Goal: Information Seeking & Learning: Understand process/instructions

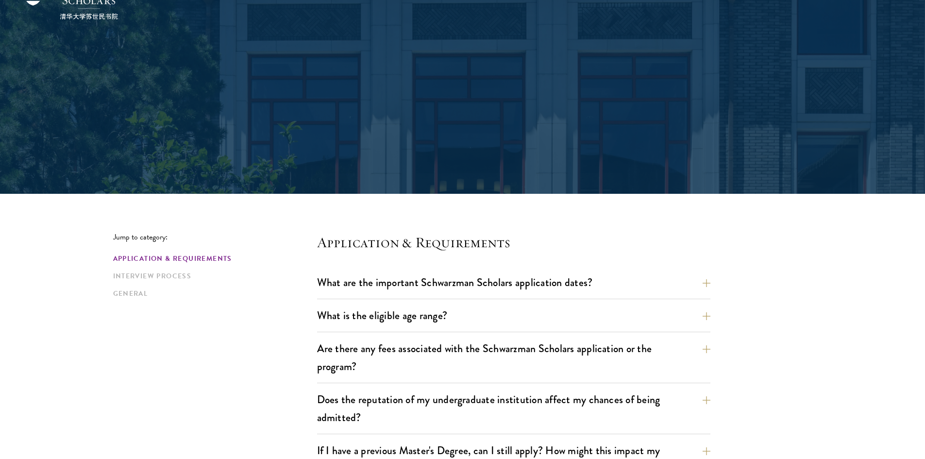
scroll to position [146, 0]
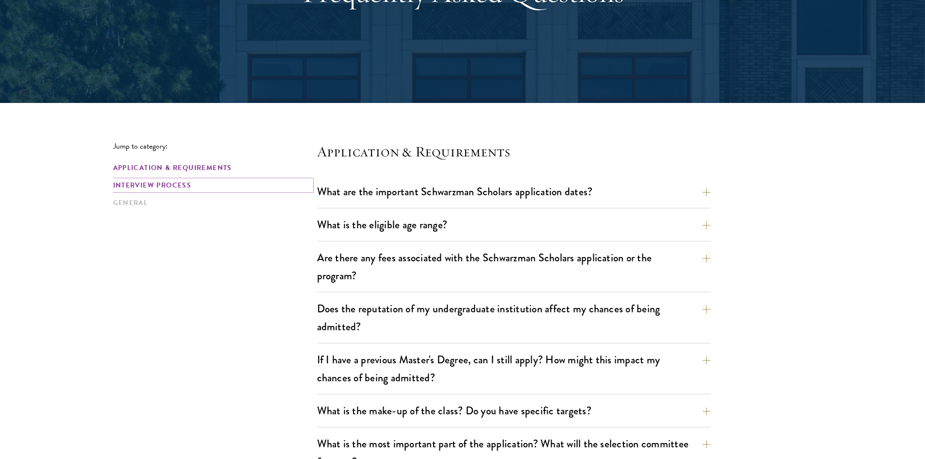
click at [145, 182] on link "Interview Process" at bounding box center [212, 185] width 198 height 10
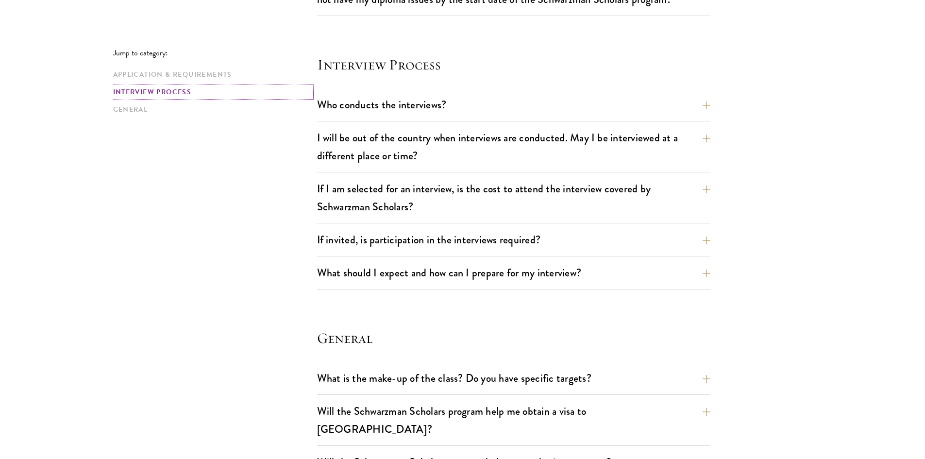
scroll to position [1082, 0]
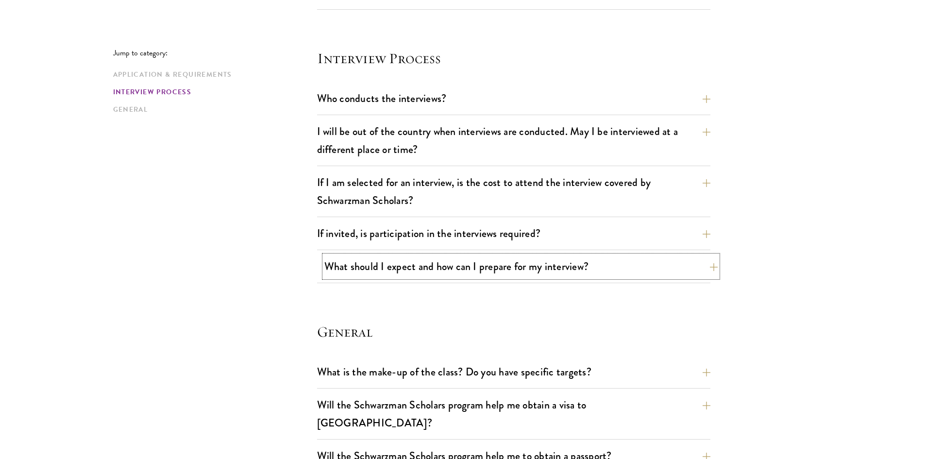
click at [450, 268] on button "What should I expect and how can I prepare for my interview?" at bounding box center [520, 266] width 393 height 22
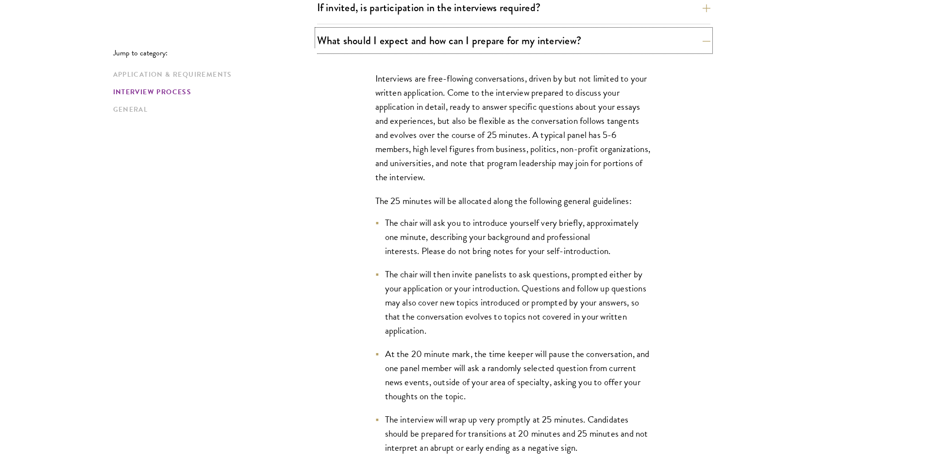
scroll to position [1324, 0]
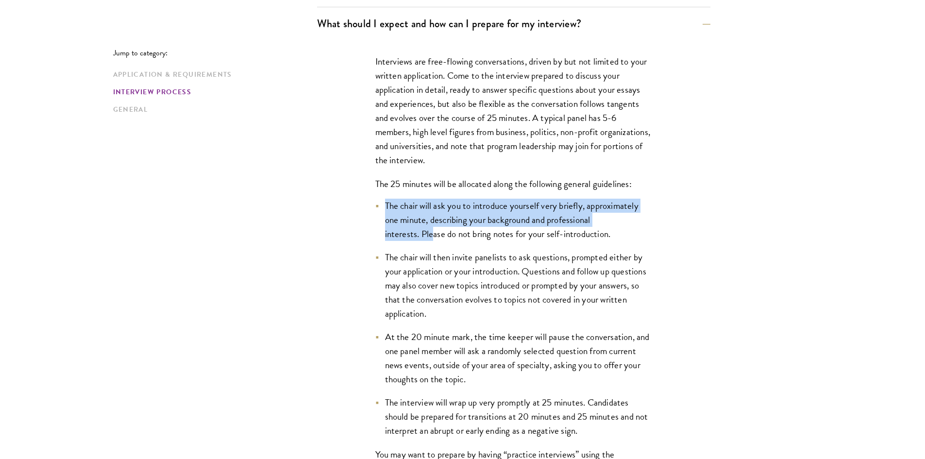
drag, startPoint x: 373, startPoint y: 198, endPoint x: 434, endPoint y: 238, distance: 73.0
click at [434, 238] on div "Interviews are free-flowing conversations, driven by but not limited to your wr…" at bounding box center [513, 340] width 335 height 600
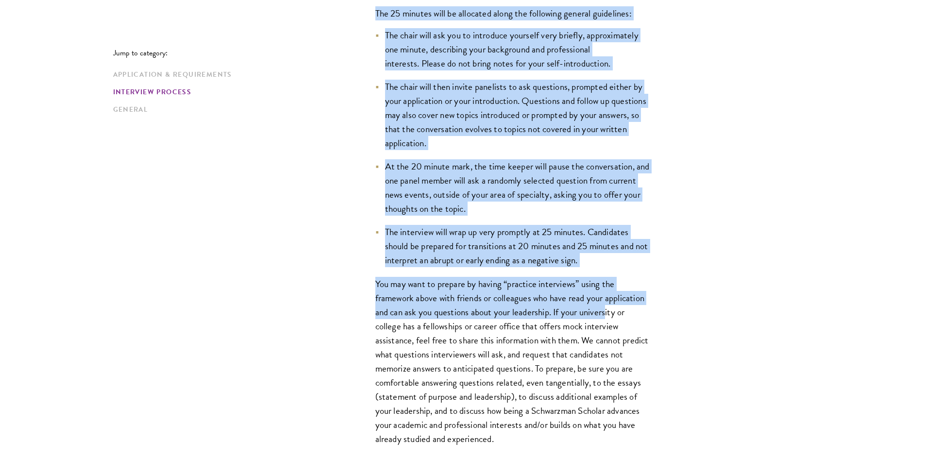
scroll to position [1519, 0]
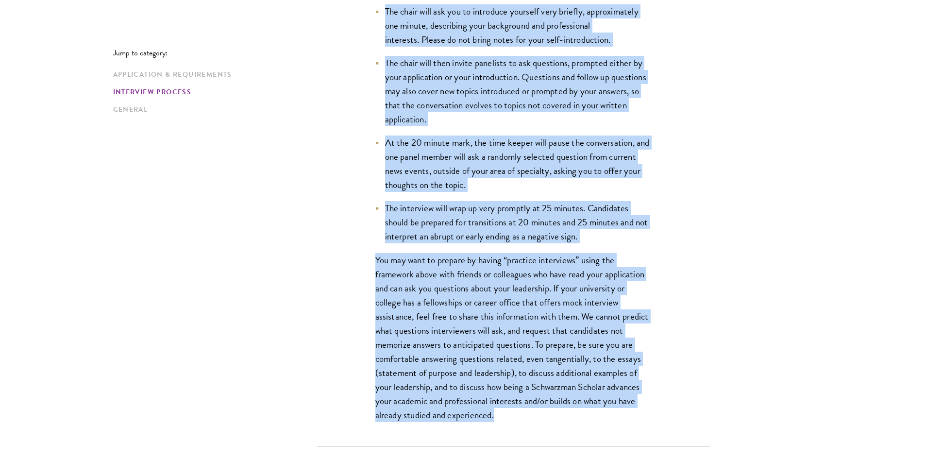
drag, startPoint x: 372, startPoint y: 182, endPoint x: 630, endPoint y: 413, distance: 346.4
click at [630, 413] on div "Interviews are free-flowing conversations, driven by but not limited to your wr…" at bounding box center [513, 146] width 335 height 600
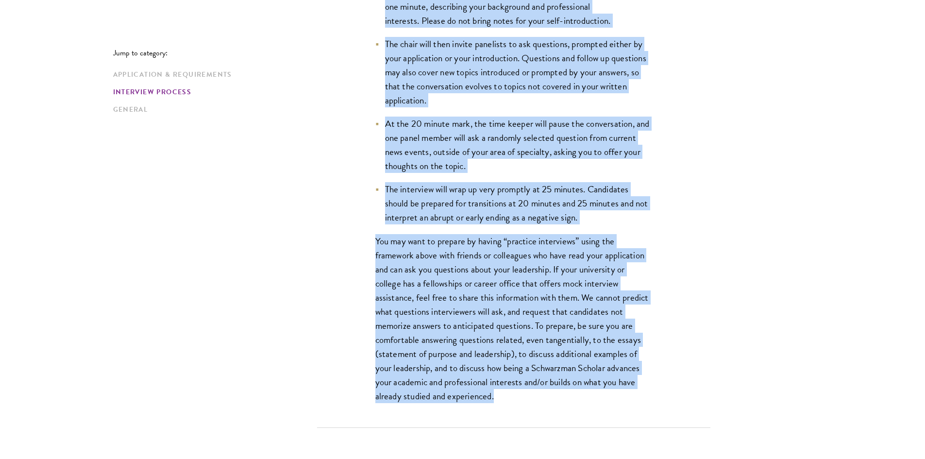
scroll to position [1567, 0]
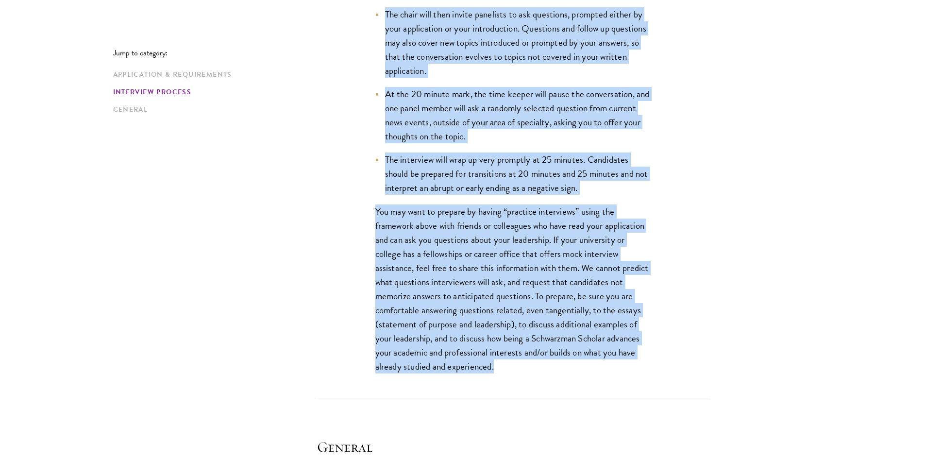
copy div "Lor 02 ipsumdo sita co adipiscin elits doe temporinc utlabor etdolorema: Ali en…"
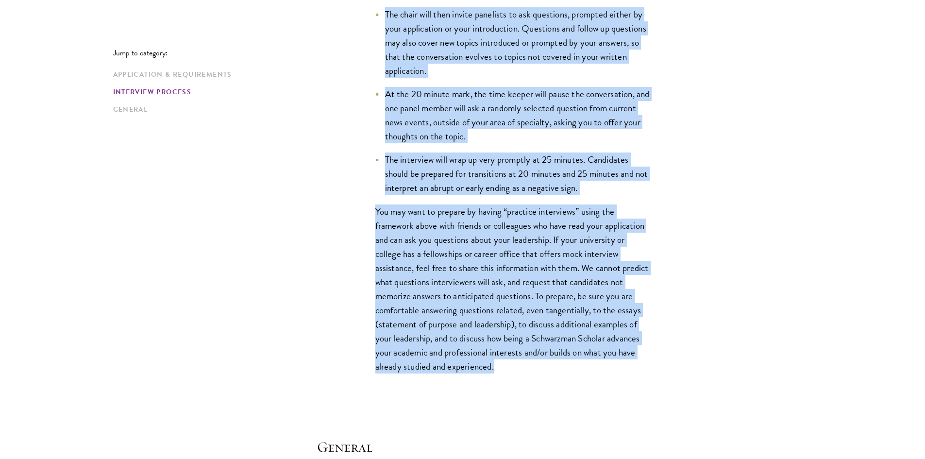
click at [521, 90] on li "At the 20 minute mark, the time keeper will pause the conversation, and one pan…" at bounding box center [513, 115] width 277 height 56
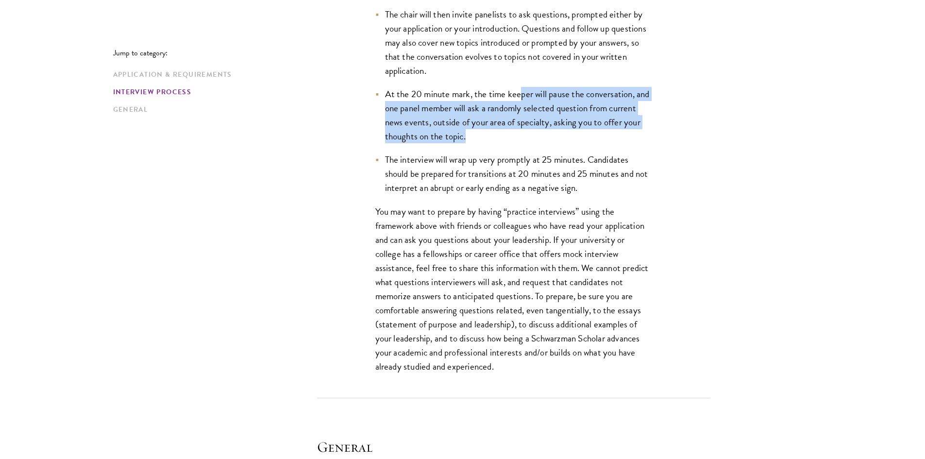
drag, startPoint x: 519, startPoint y: 95, endPoint x: 549, endPoint y: 140, distance: 53.6
click at [549, 140] on li "At the 20 minute mark, the time keeper will pause the conversation, and one pan…" at bounding box center [513, 115] width 277 height 56
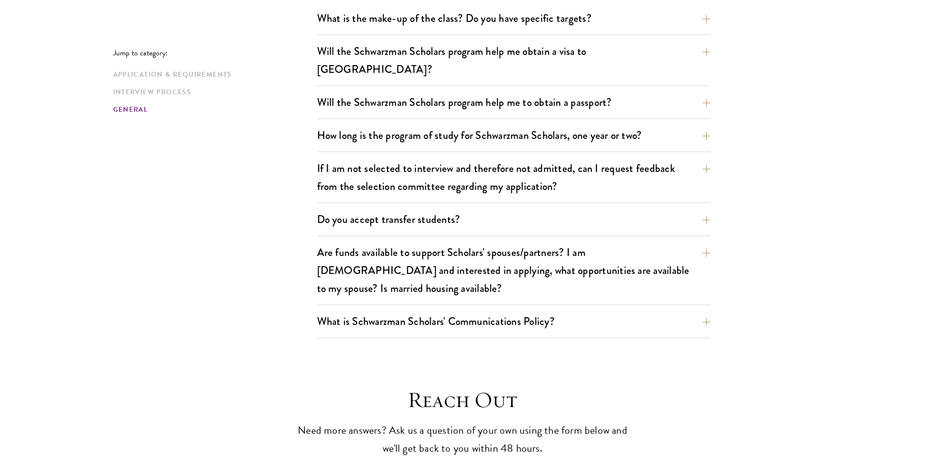
scroll to position [2052, 0]
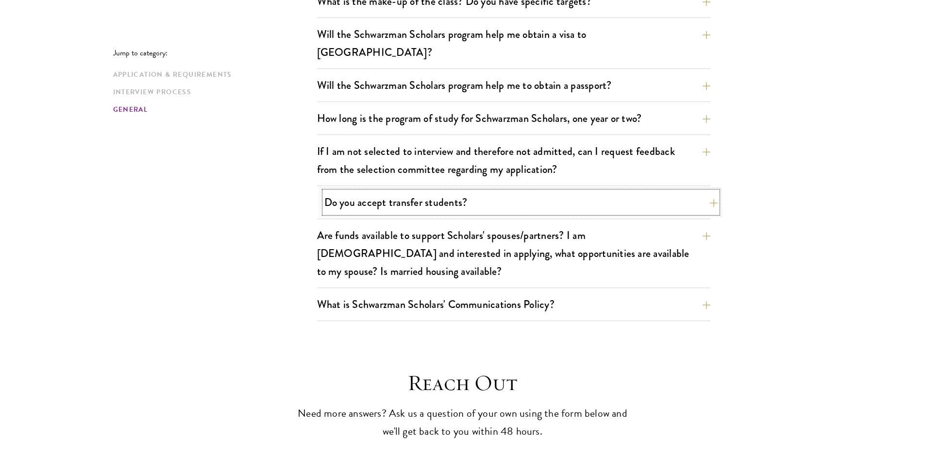
click at [391, 191] on button "Do you accept transfer students?" at bounding box center [520, 202] width 393 height 22
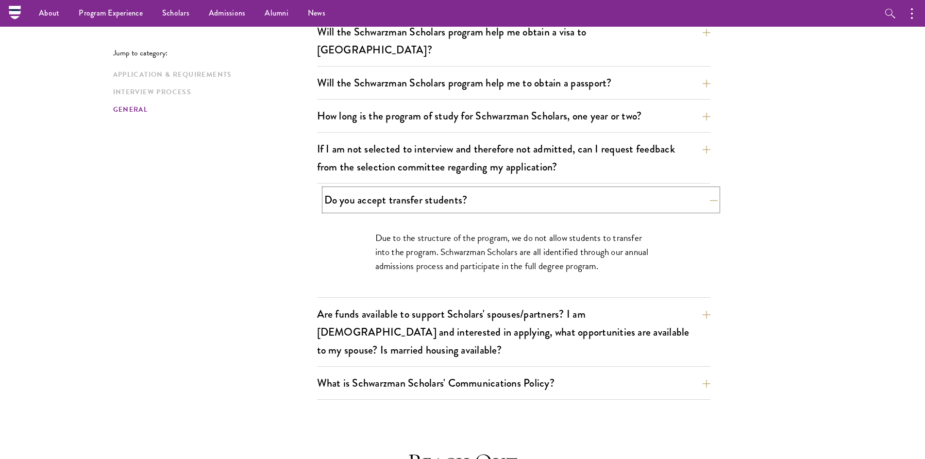
scroll to position [1452, 0]
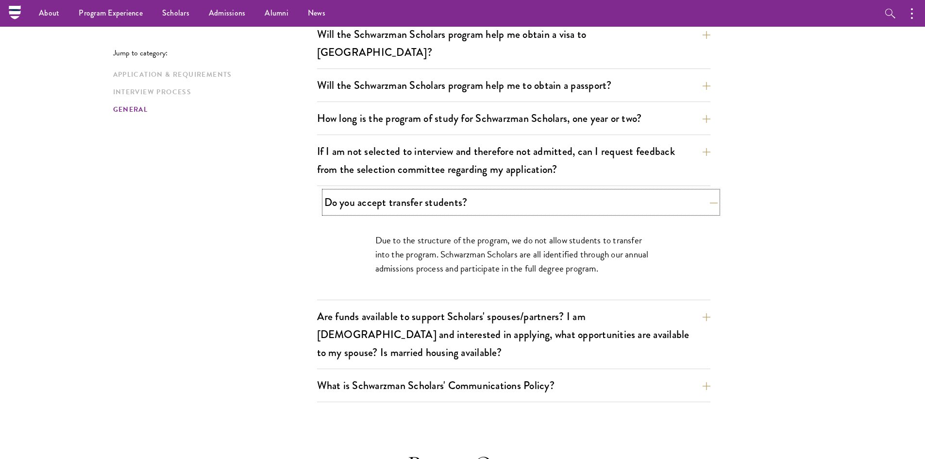
click at [392, 191] on button "Do you accept transfer students?" at bounding box center [520, 202] width 393 height 22
